Goal: Task Accomplishment & Management: Complete application form

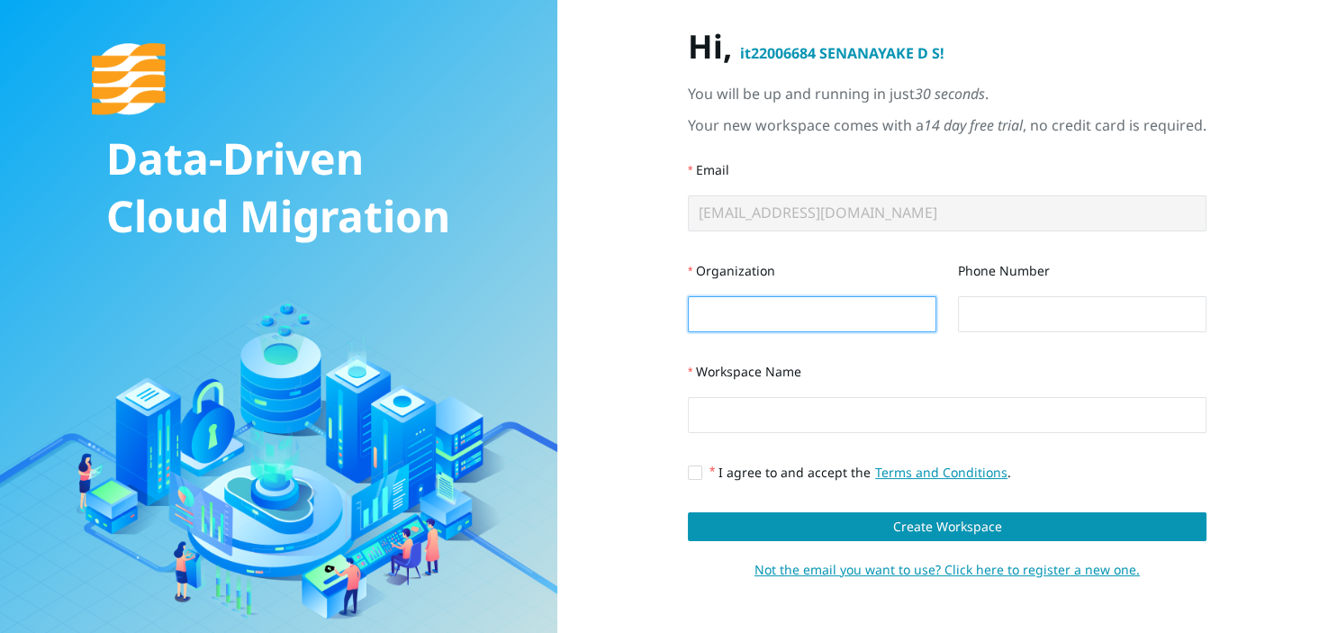
click at [913, 309] on input "Organization" at bounding box center [812, 314] width 248 height 36
type input "SLIIT"
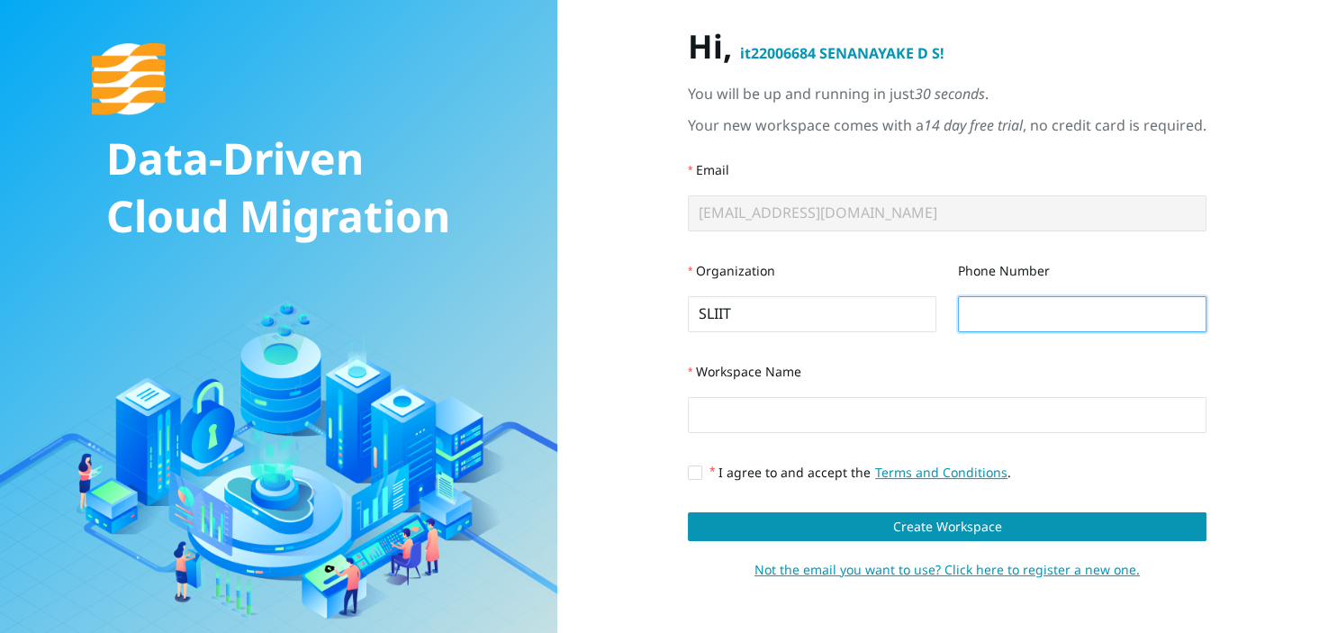
click at [1067, 311] on input "Phone Number" at bounding box center [1082, 314] width 248 height 36
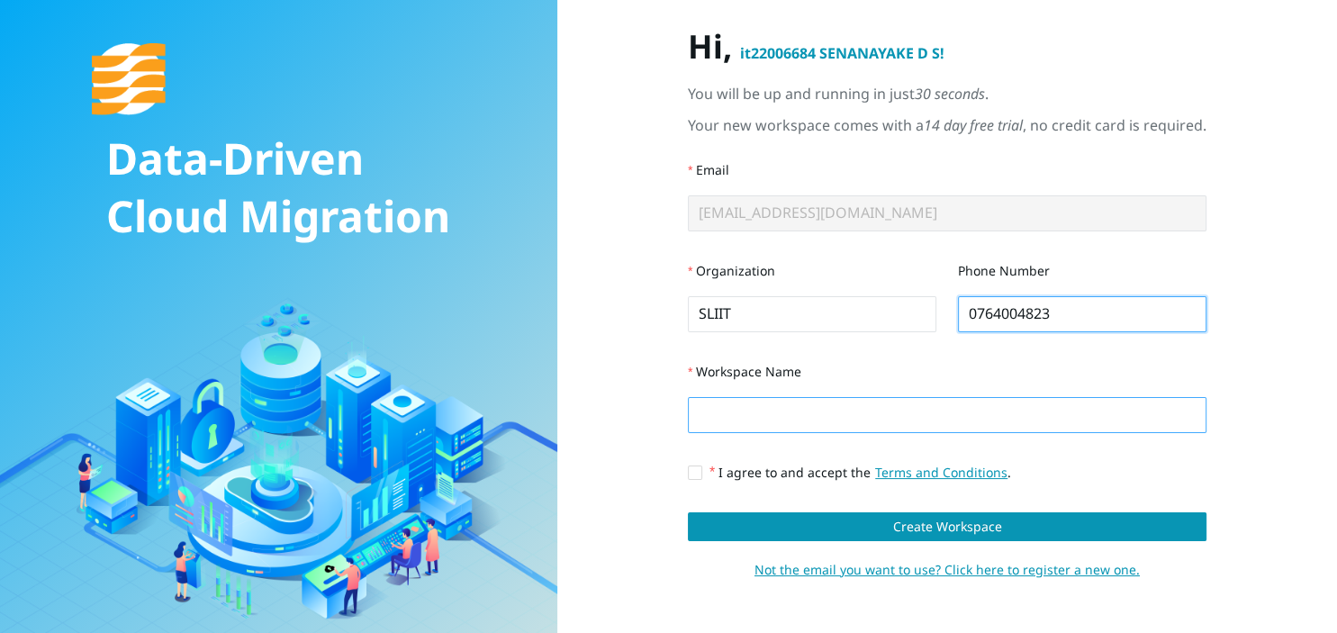
type input "0764004823"
click at [861, 405] on input "Workspace Name" at bounding box center [947, 415] width 519 height 36
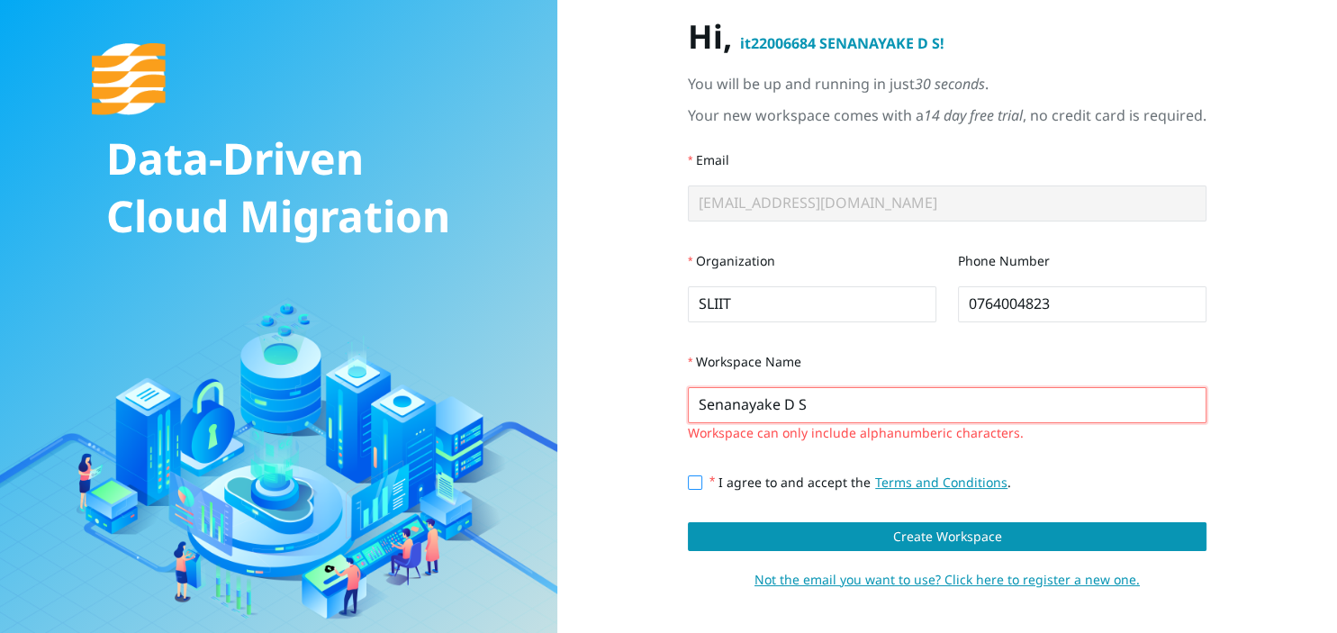
type input "Senanayake D S"
click at [690, 486] on input "I agree to and accept the Terms and Conditions ." at bounding box center [694, 481] width 13 height 13
checkbox input "true"
drag, startPoint x: 903, startPoint y: 431, endPoint x: 1211, endPoint y: 437, distance: 307.9
click at [1211, 437] on div "Hi, it22006684 SENANAYAKE D S ! You will be up and running in just 30 seconds .…" at bounding box center [947, 316] width 669 height 599
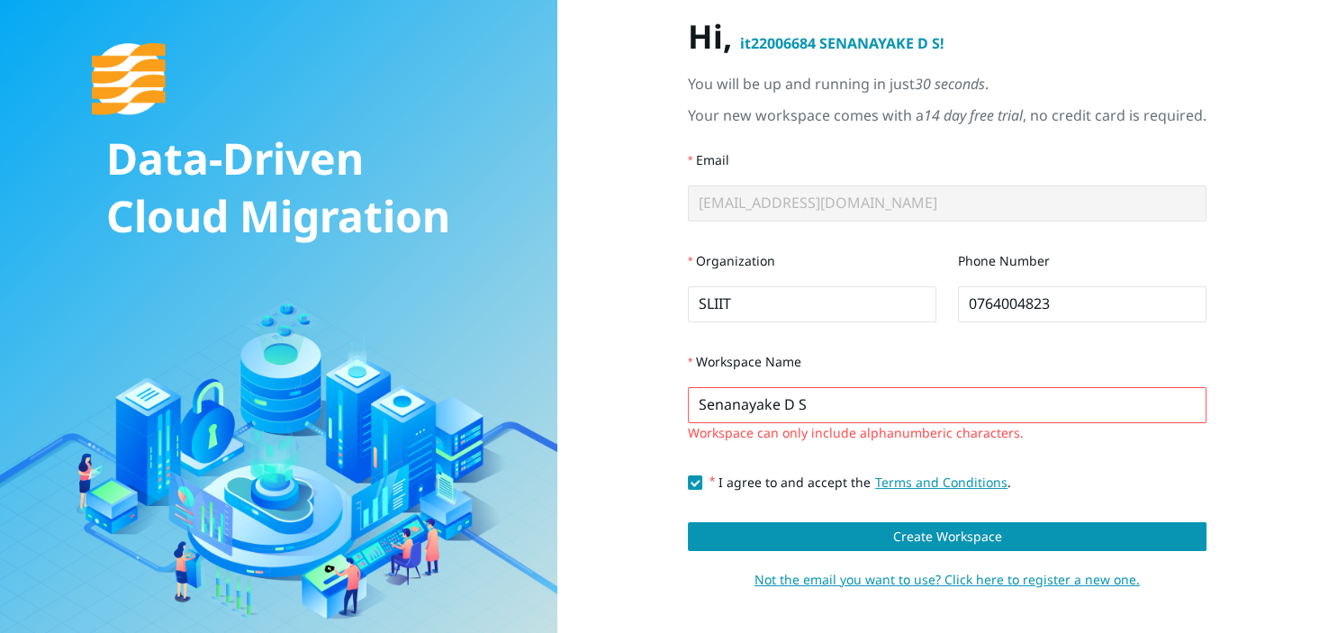
click at [1211, 437] on div "Hi, it22006684 SENANAYAKE D S ! You will be up and running in just 30 seconds .…" at bounding box center [947, 316] width 669 height 599
drag, startPoint x: 893, startPoint y: 401, endPoint x: 628, endPoint y: 398, distance: 264.7
click at [688, 398] on input "Senanayake D S" at bounding box center [947, 405] width 519 height 36
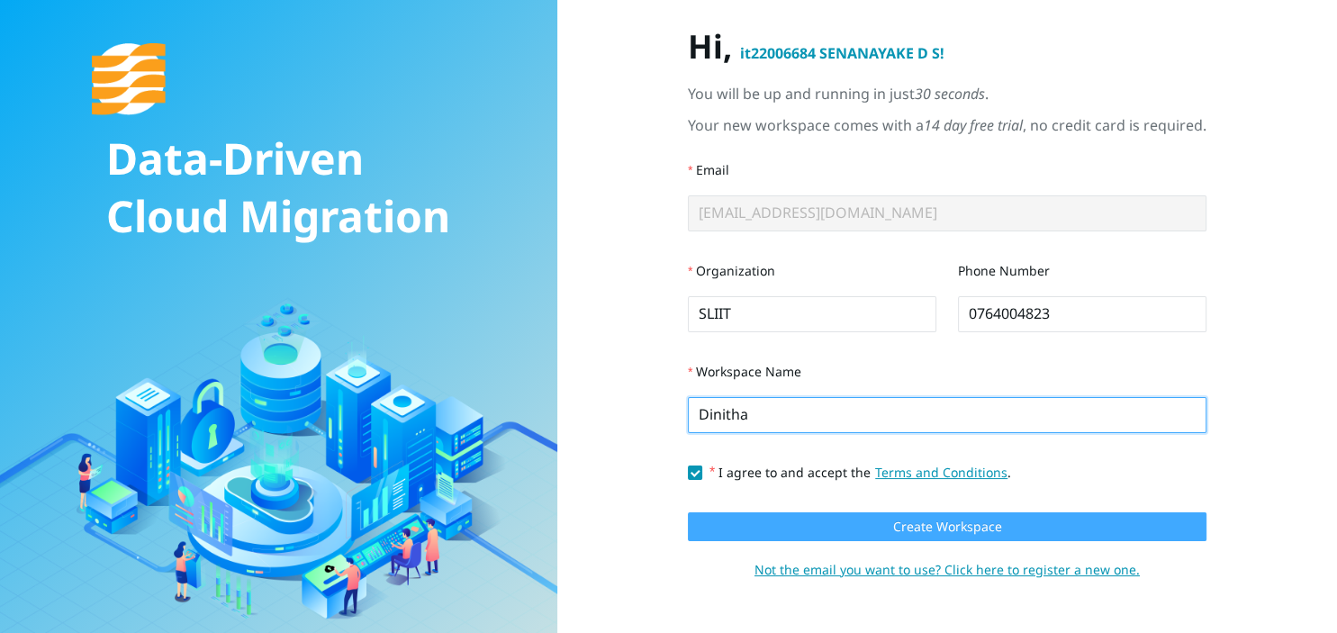
type input "Dinitha"
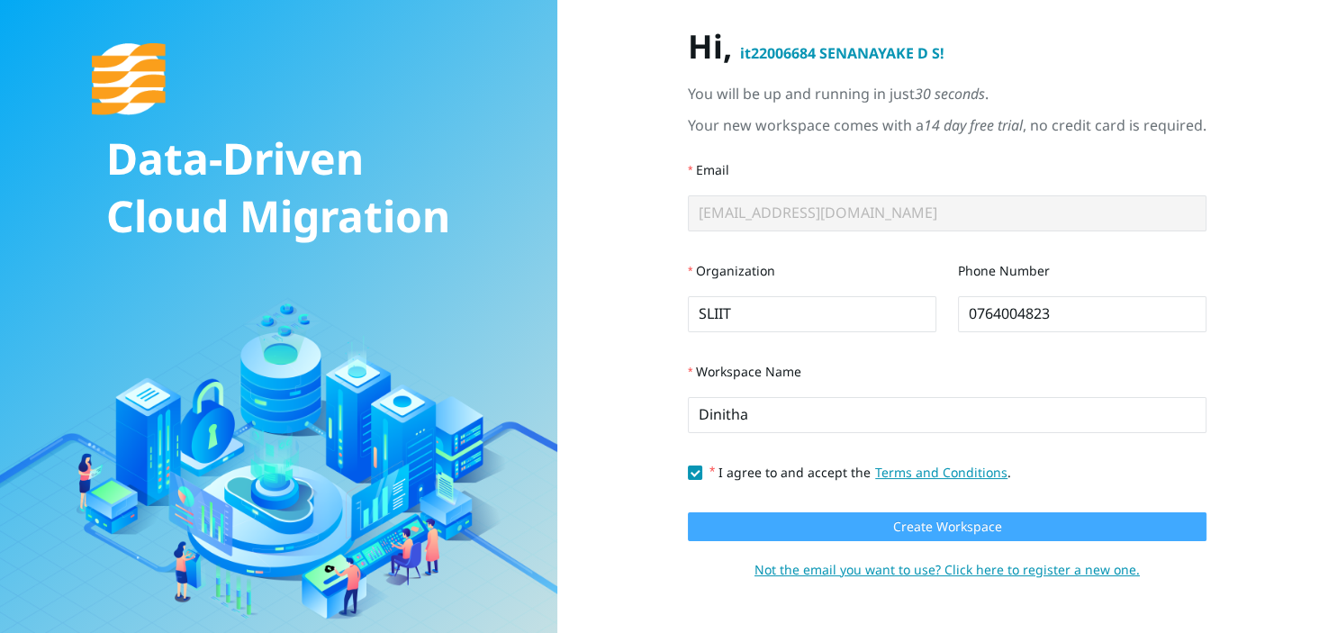
click at [897, 522] on span "Create Workspace" at bounding box center [946, 527] width 109 height 20
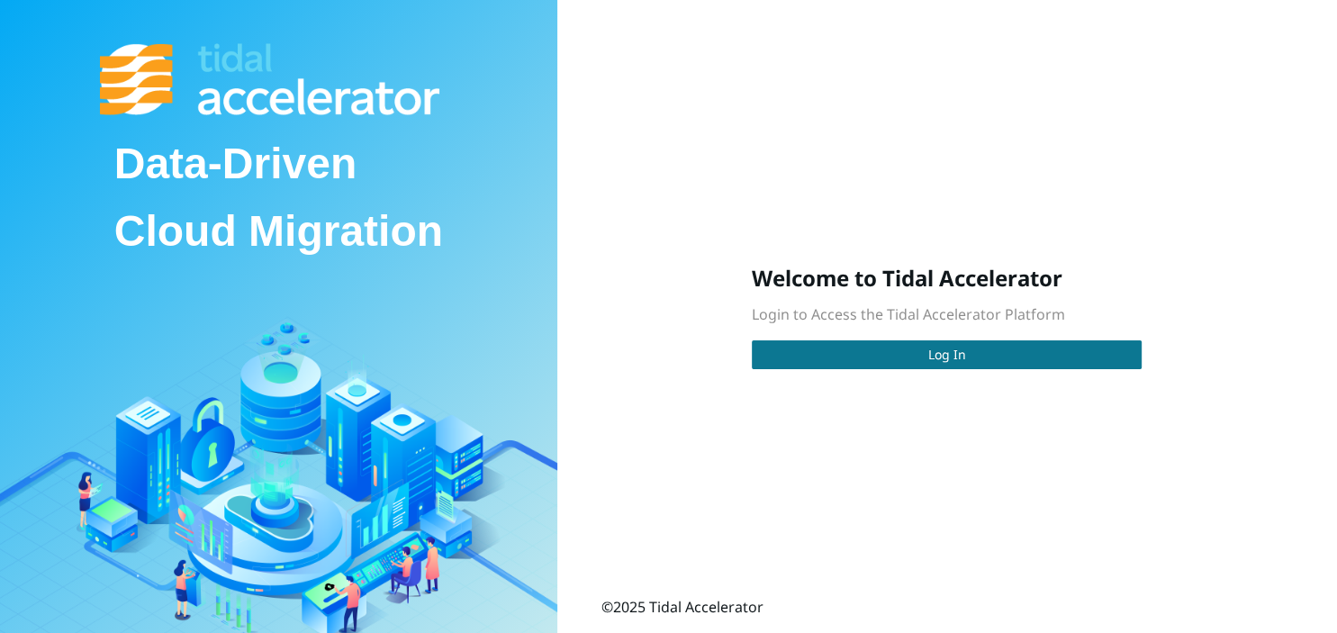
click at [1011, 358] on button "Log In" at bounding box center [947, 354] width 390 height 29
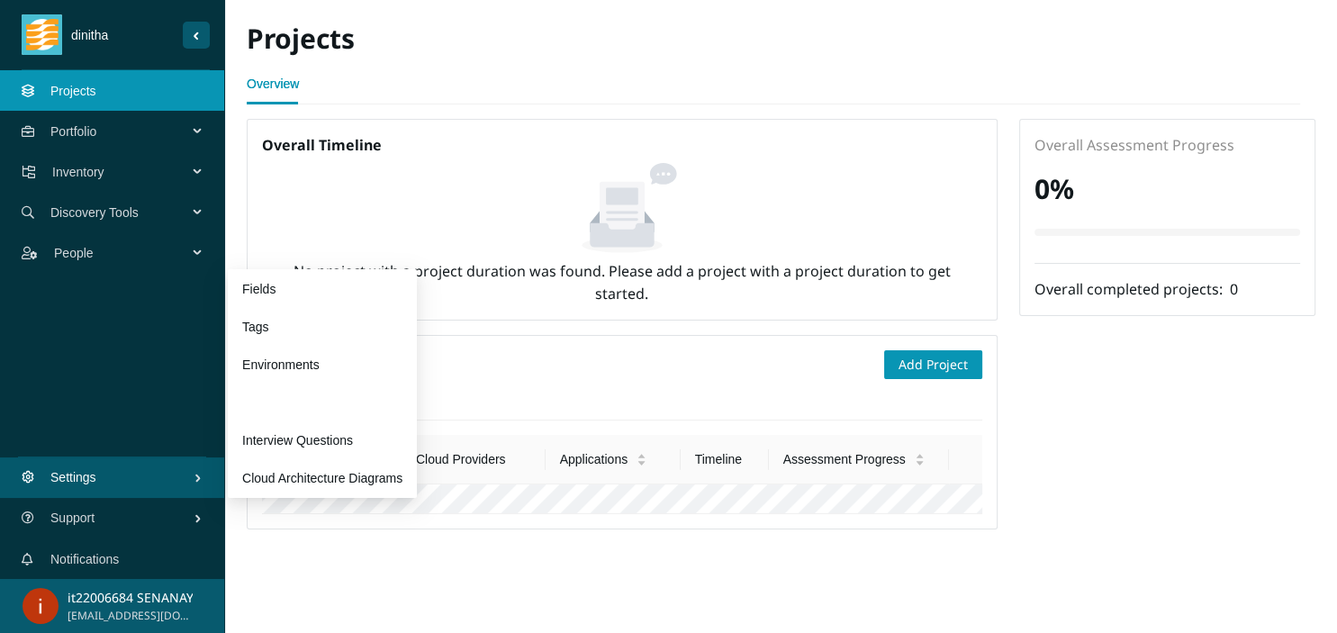
click at [310, 410] on link "Preferences" at bounding box center [276, 402] width 68 height 14
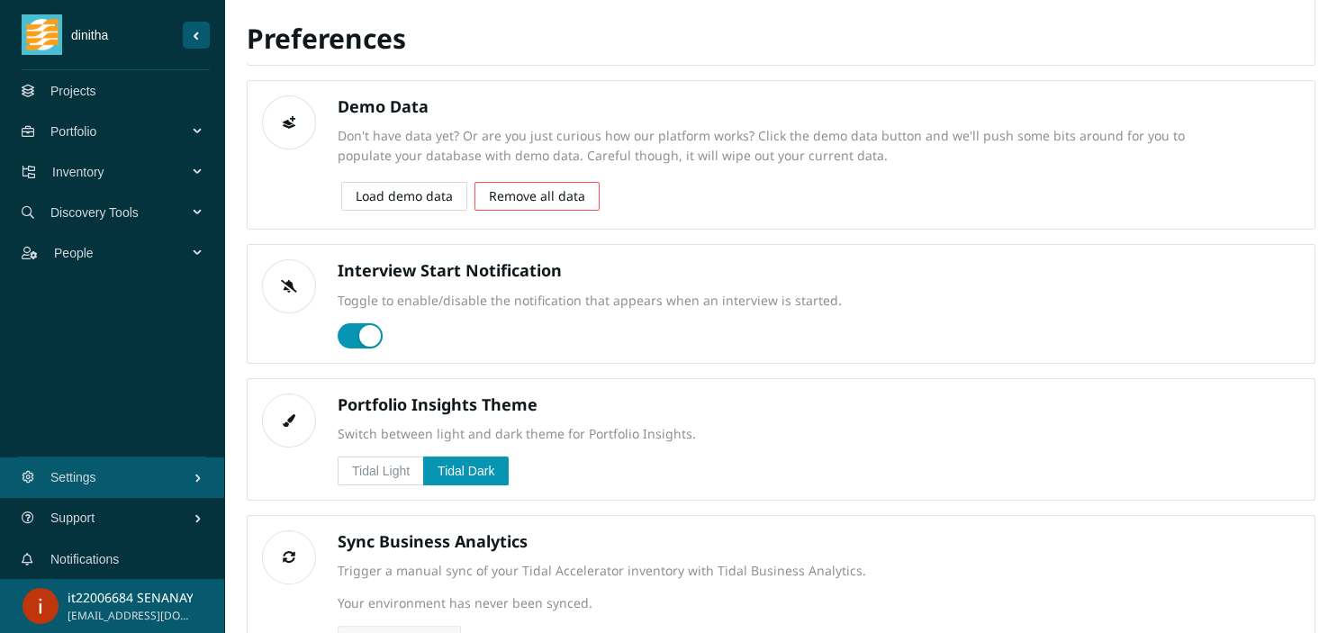
scroll to position [298, 0]
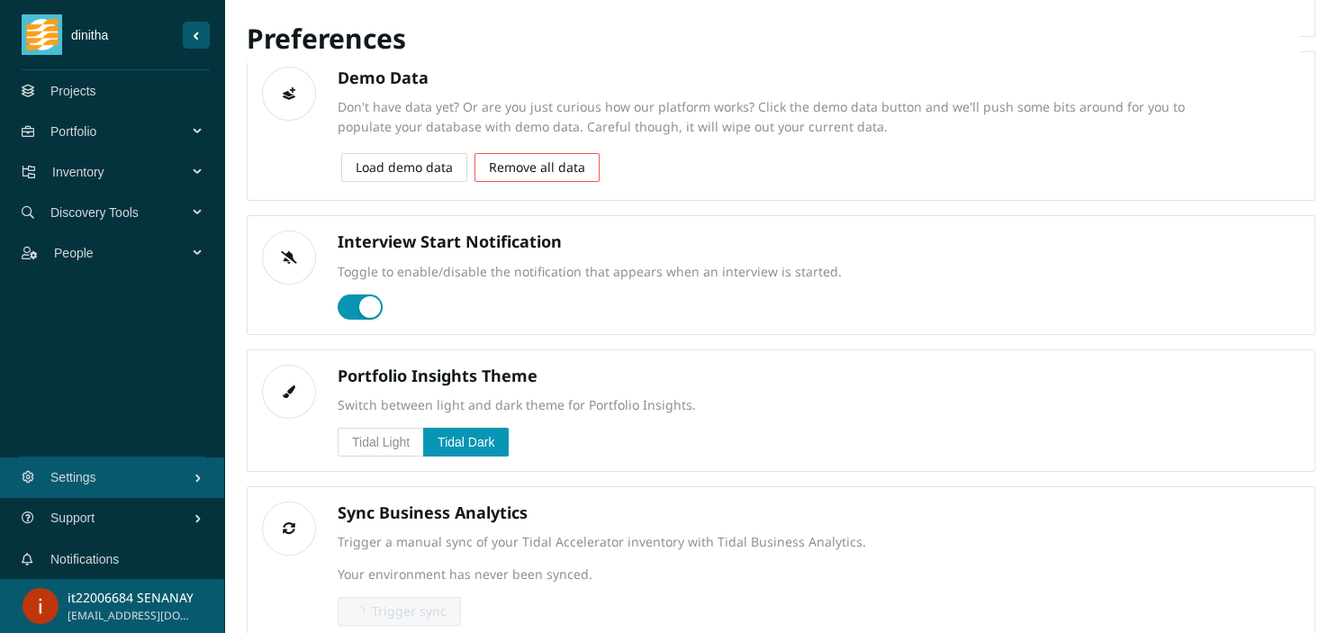
click at [358, 431] on label "Tidal Light" at bounding box center [381, 442] width 86 height 29
click at [338, 446] on input "Tidal Light" at bounding box center [338, 446] width 0 height 0
click at [460, 442] on span "Tidal Dark" at bounding box center [465, 442] width 57 height 14
click at [424, 446] on input "Tidal Dark" at bounding box center [424, 446] width 0 height 0
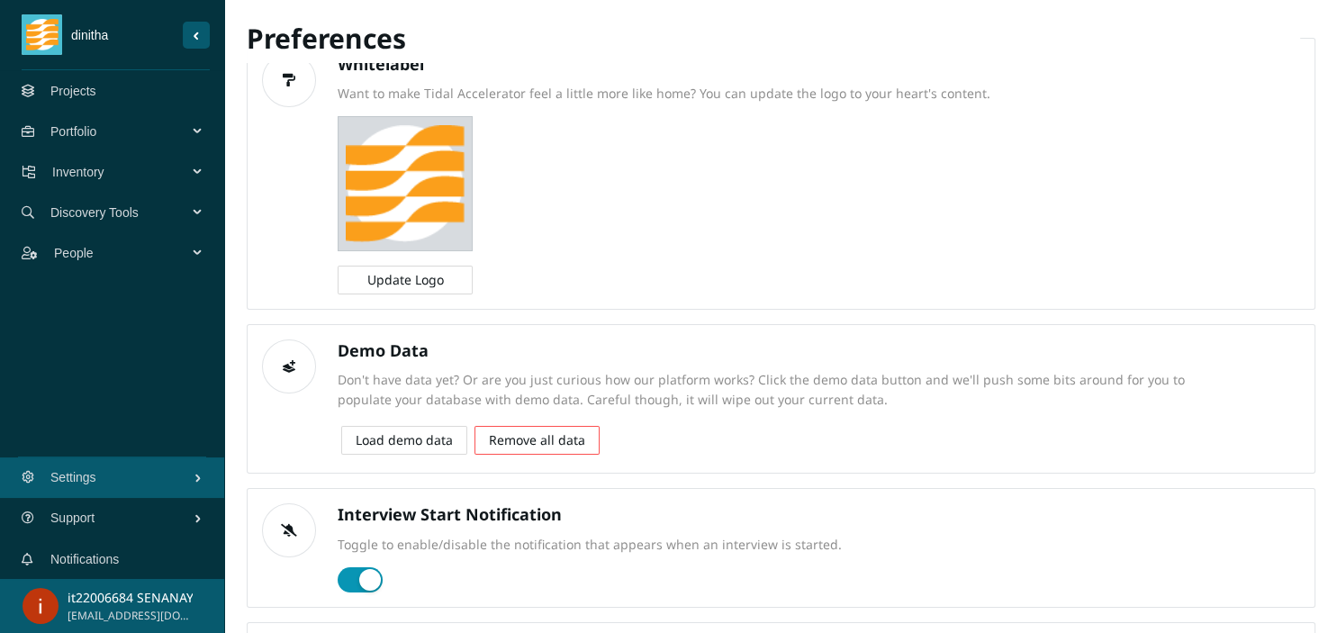
scroll to position [0, 0]
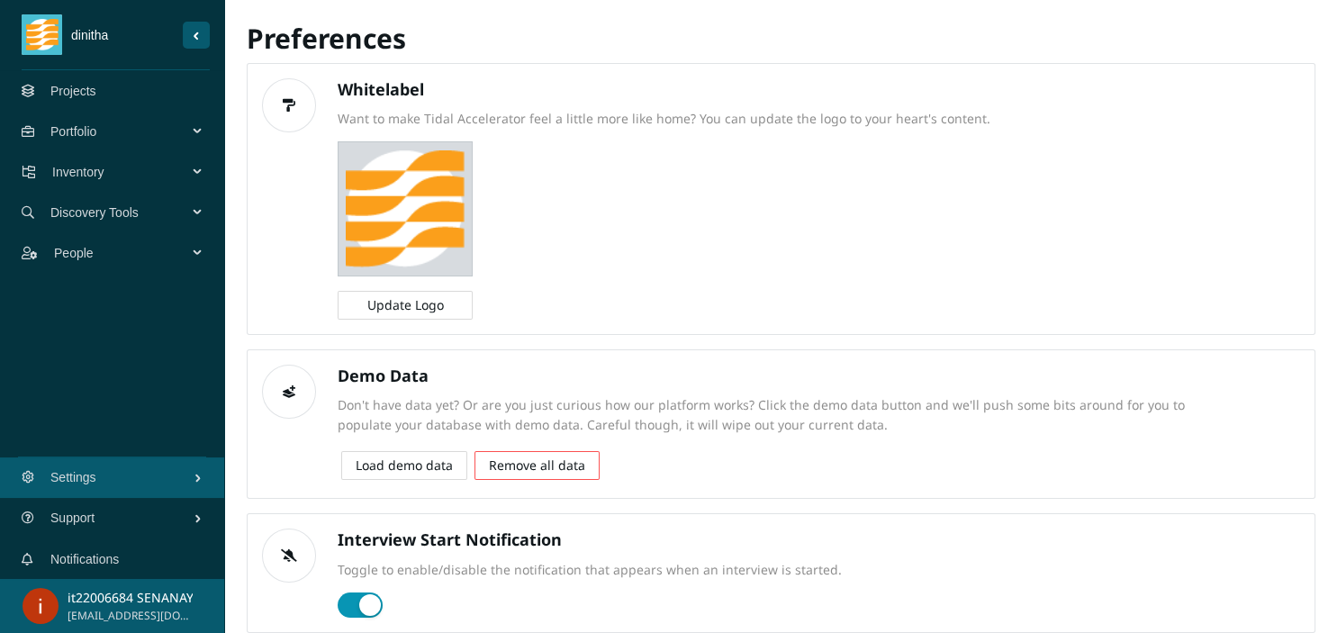
click at [28, 306] on div "dinitha Projects Portfolio Inventory Discovery Tools People Settings Support No…" at bounding box center [112, 316] width 224 height 633
click at [96, 94] on link "Projects" at bounding box center [73, 91] width 46 height 14
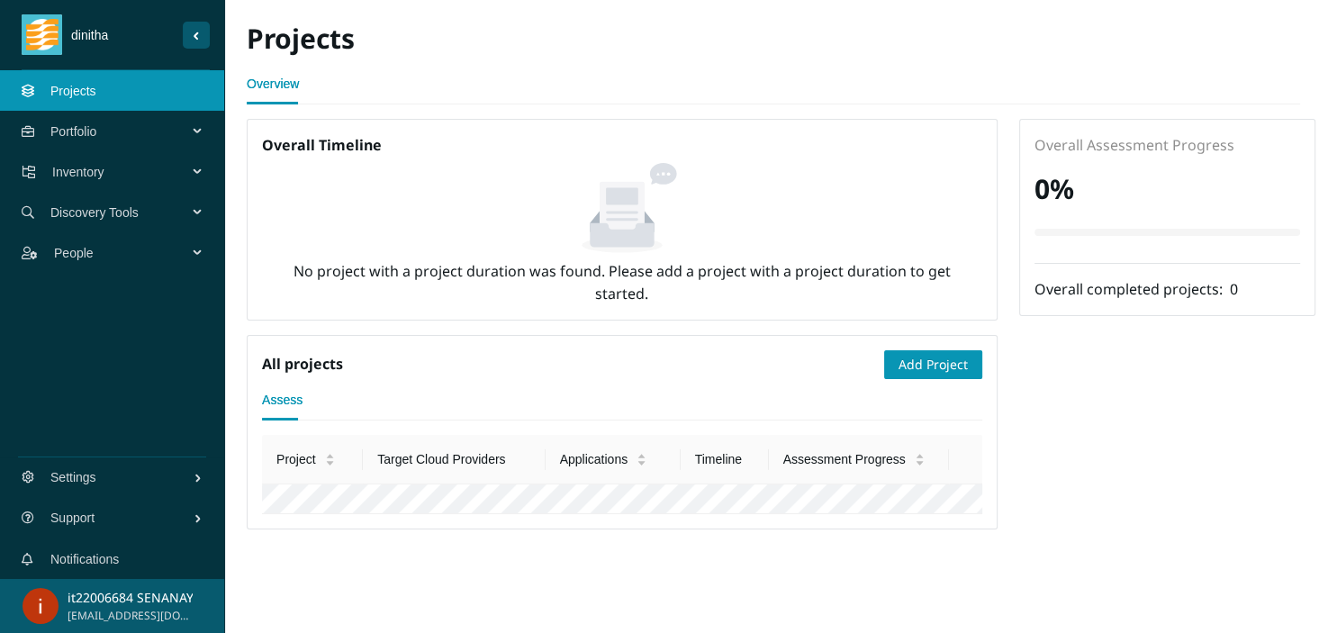
scroll to position [94, 0]
